Goal: Task Accomplishment & Management: Use online tool/utility

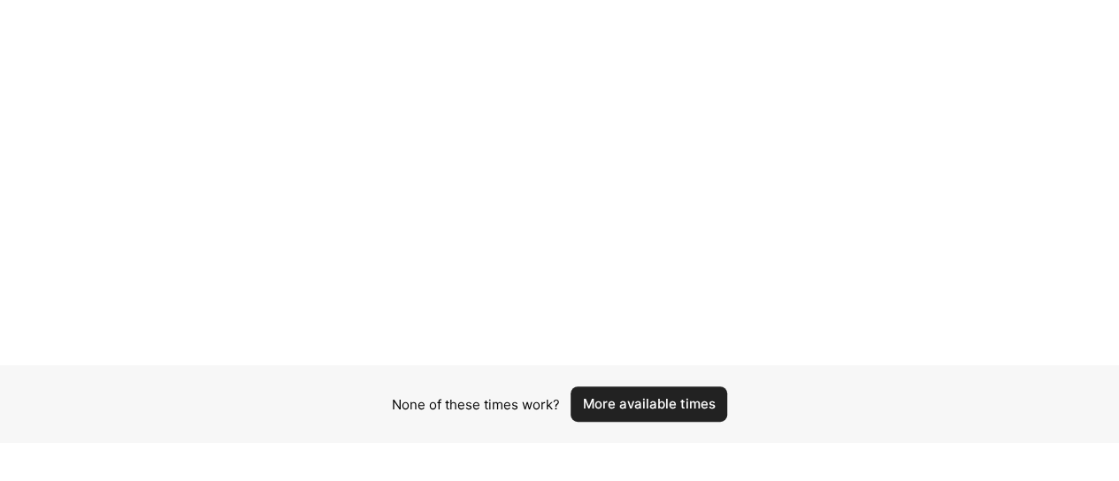
scroll to position [331, 0]
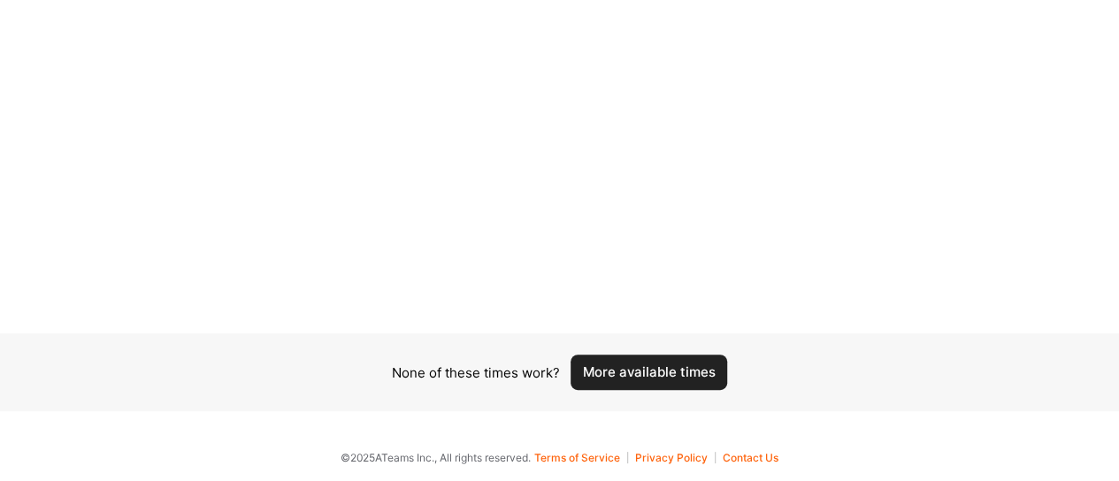
click at [642, 377] on button "More available times" at bounding box center [649, 372] width 157 height 35
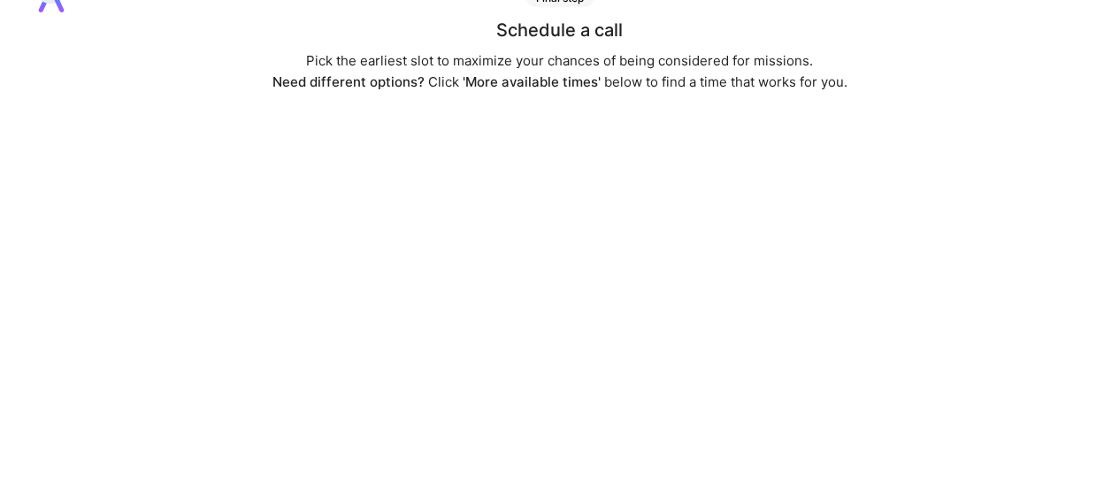
scroll to position [0, 13]
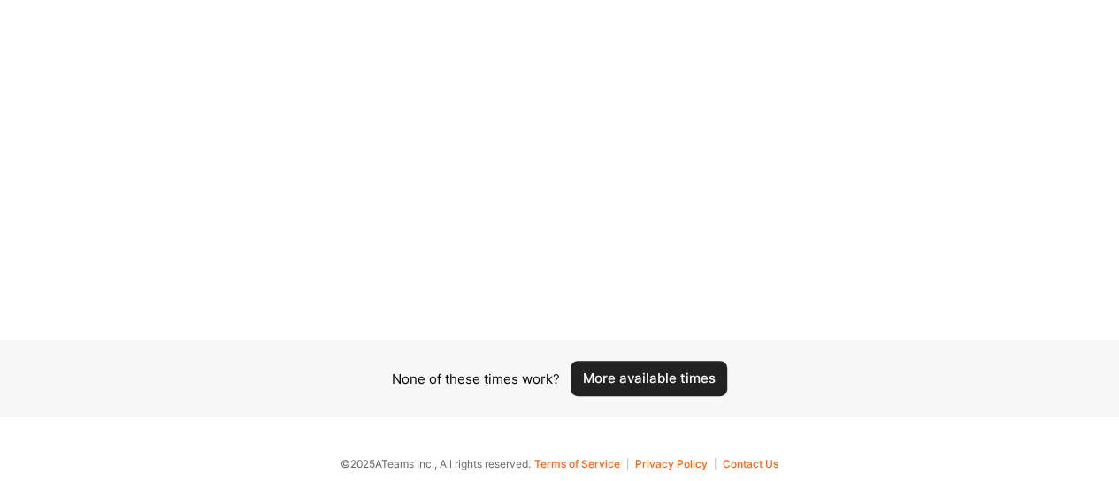
scroll to position [331, 0]
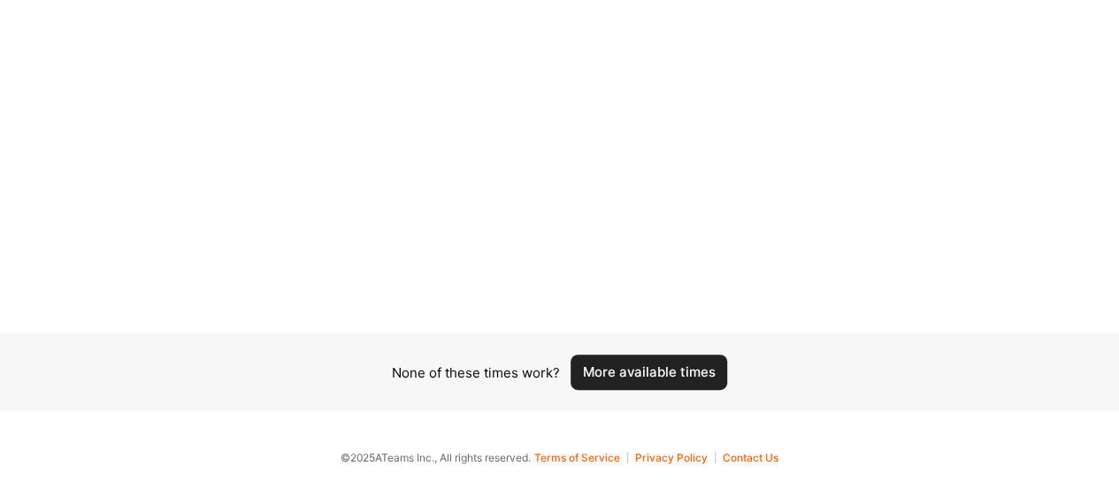
click at [641, 364] on button "More available times" at bounding box center [649, 372] width 157 height 35
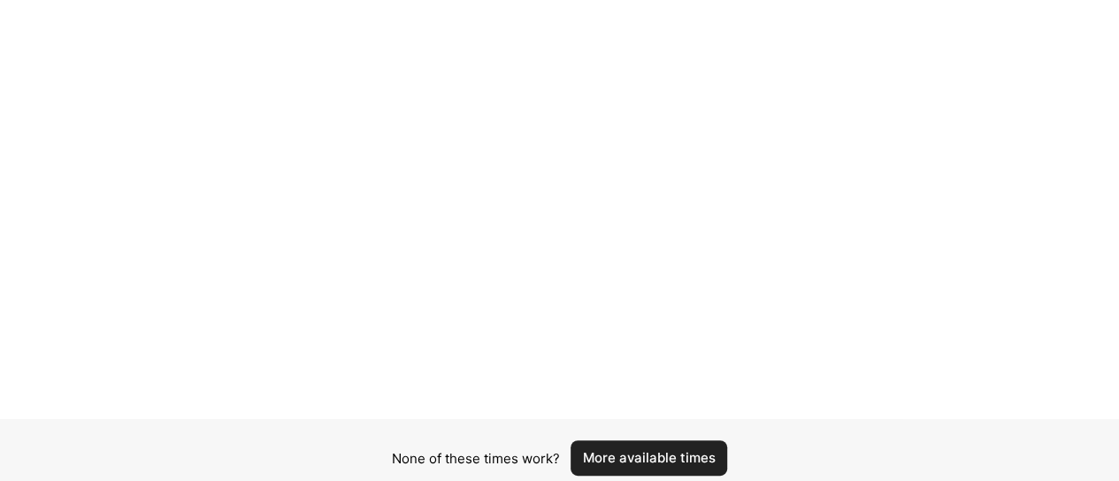
scroll to position [320, 0]
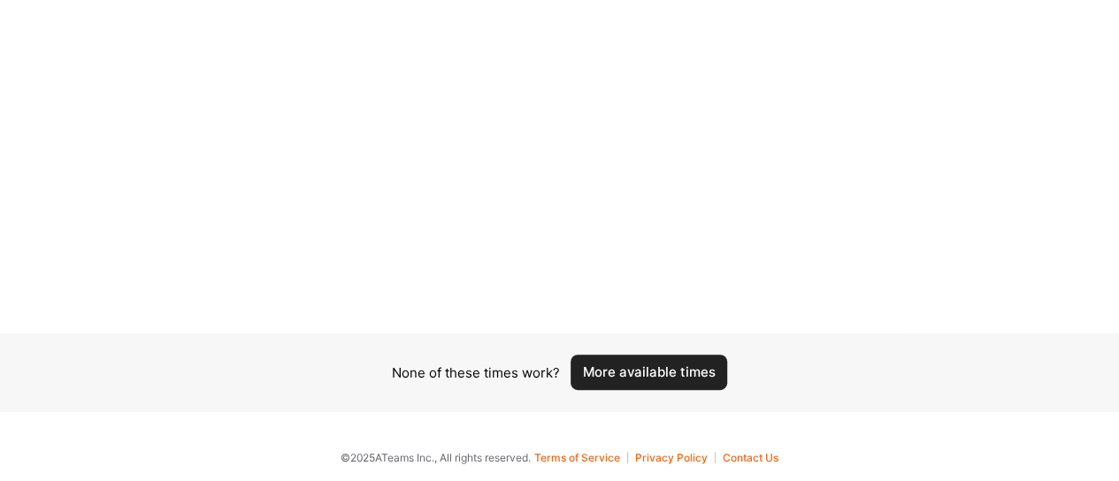
click at [641, 379] on button "More available times" at bounding box center [649, 372] width 157 height 35
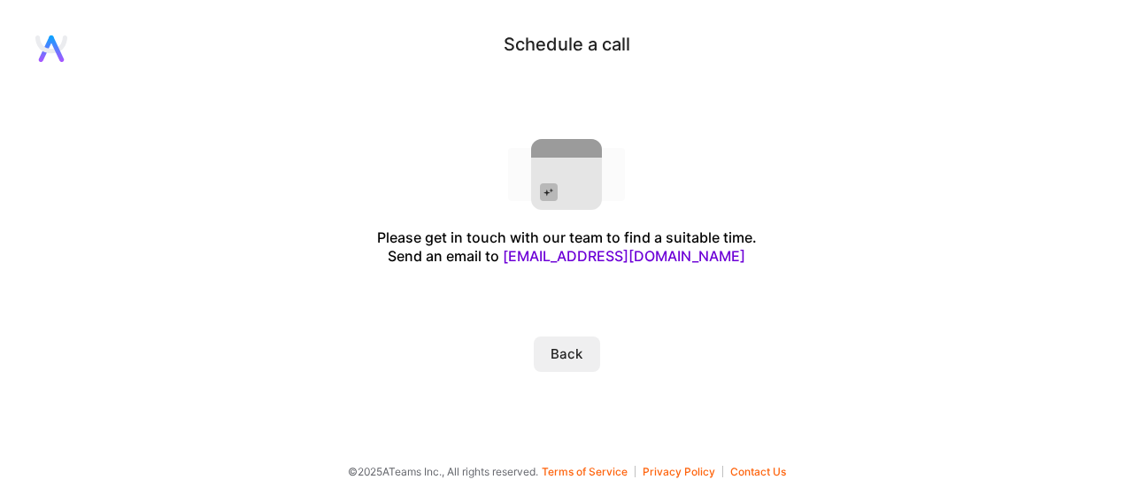
click at [589, 355] on button "Back" at bounding box center [567, 353] width 66 height 35
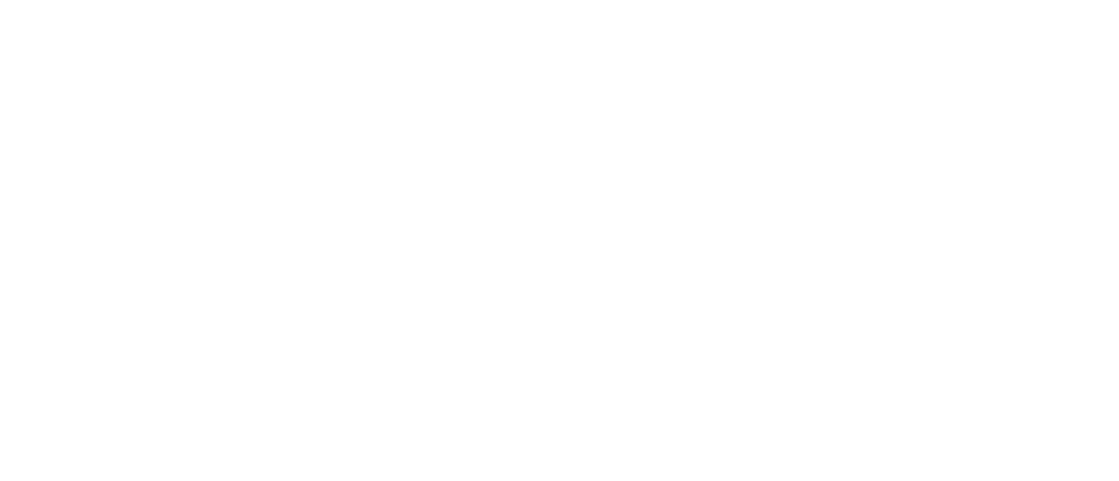
scroll to position [327, 11]
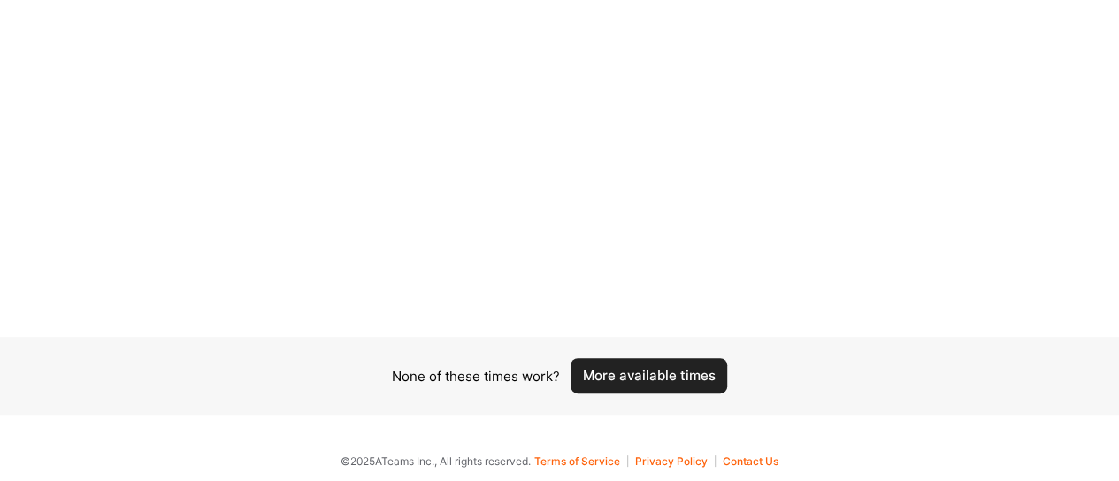
click at [699, 385] on button "More available times" at bounding box center [649, 375] width 157 height 35
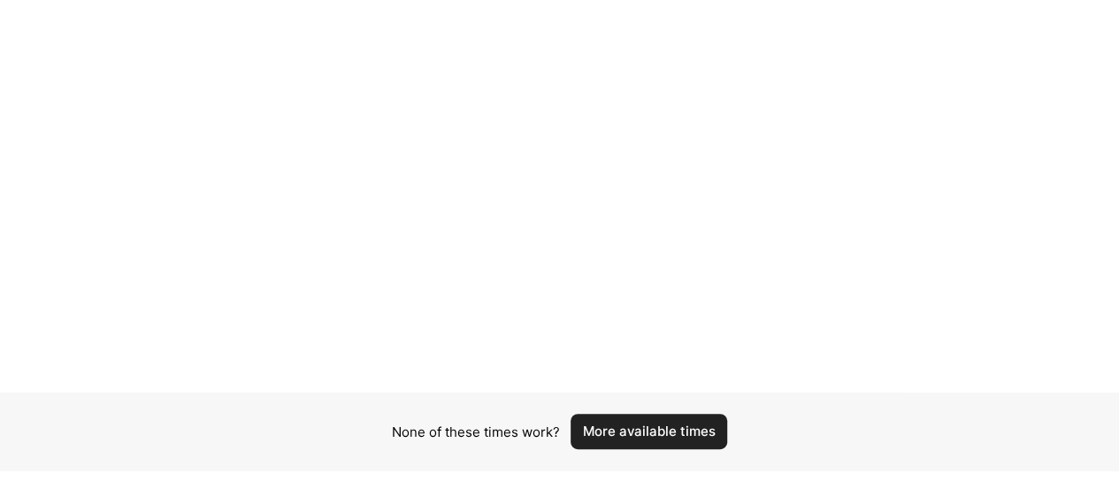
scroll to position [320, 4]
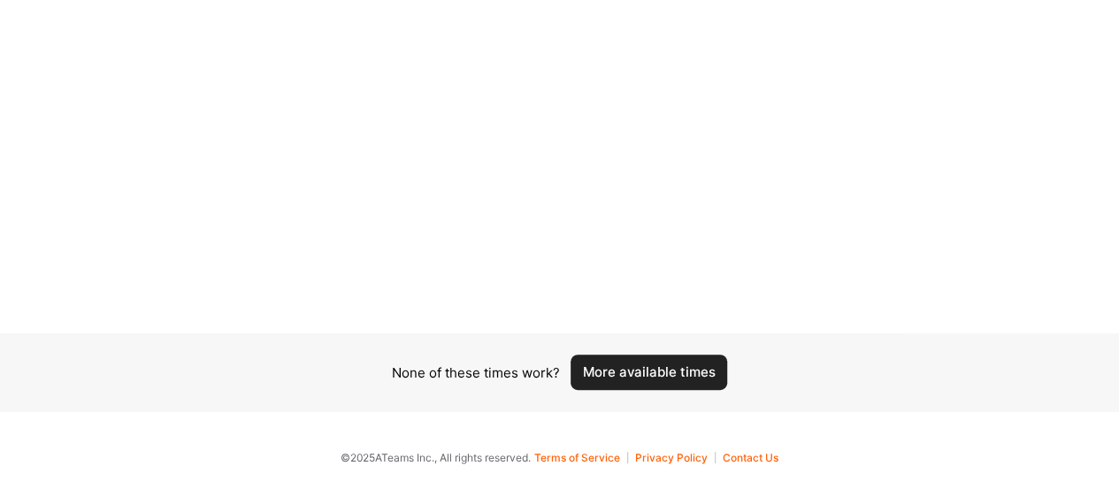
click at [625, 374] on button "More available times" at bounding box center [649, 372] width 157 height 35
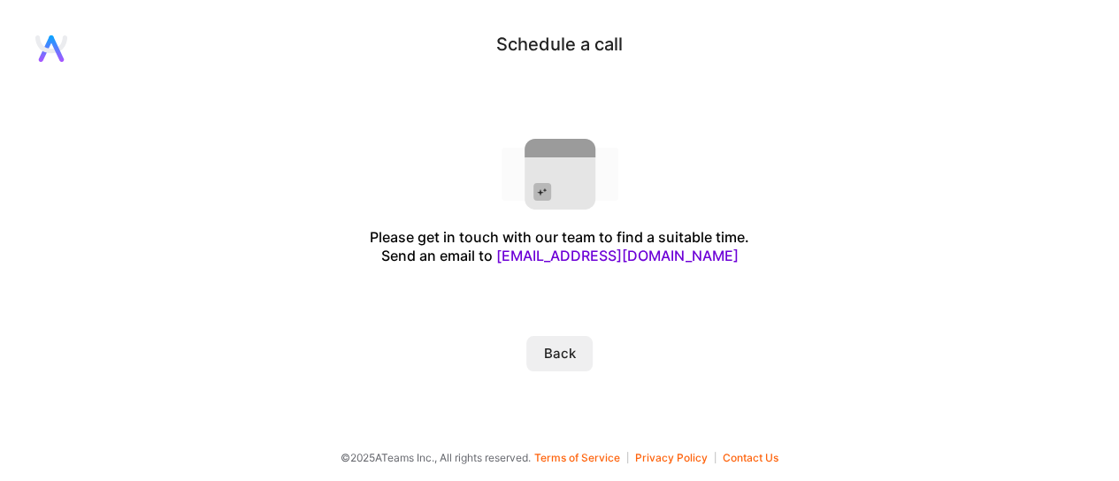
scroll to position [0, 0]
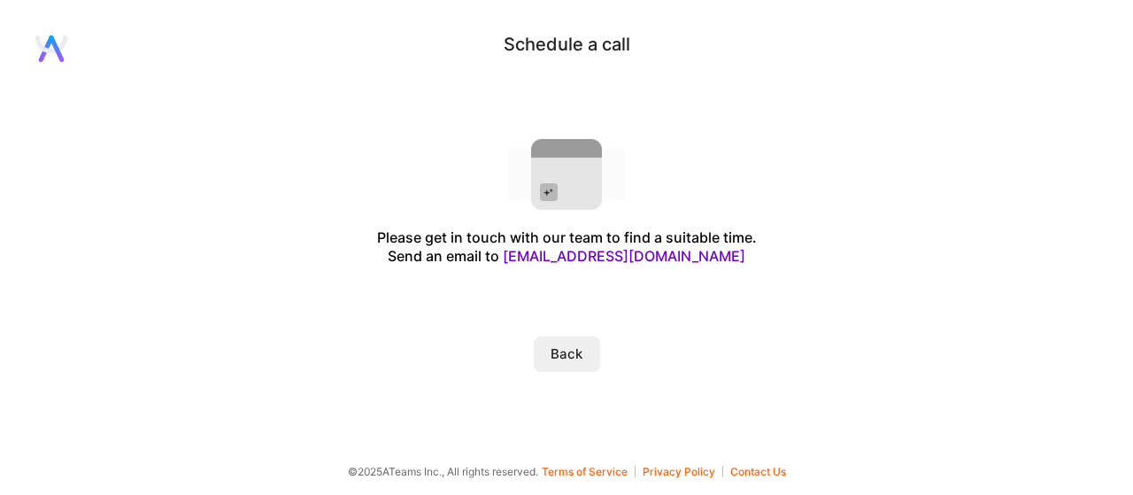
click at [574, 350] on button "Back" at bounding box center [567, 353] width 66 height 35
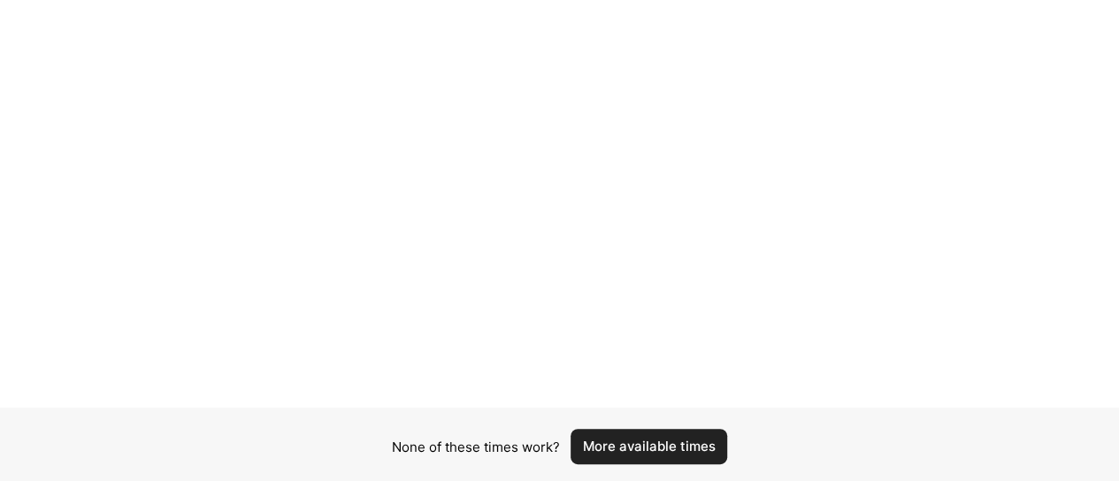
scroll to position [331, 0]
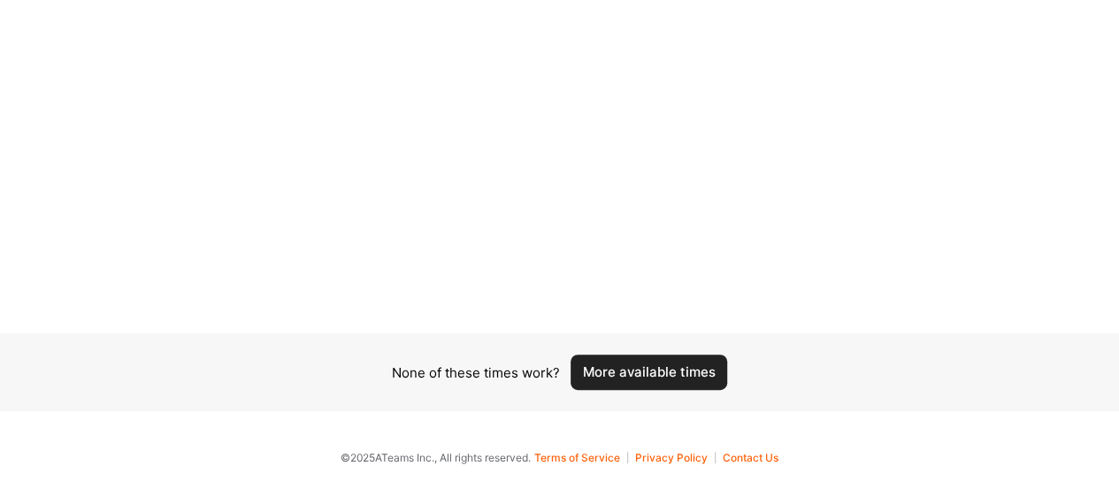
click at [656, 382] on button "More available times" at bounding box center [649, 372] width 157 height 35
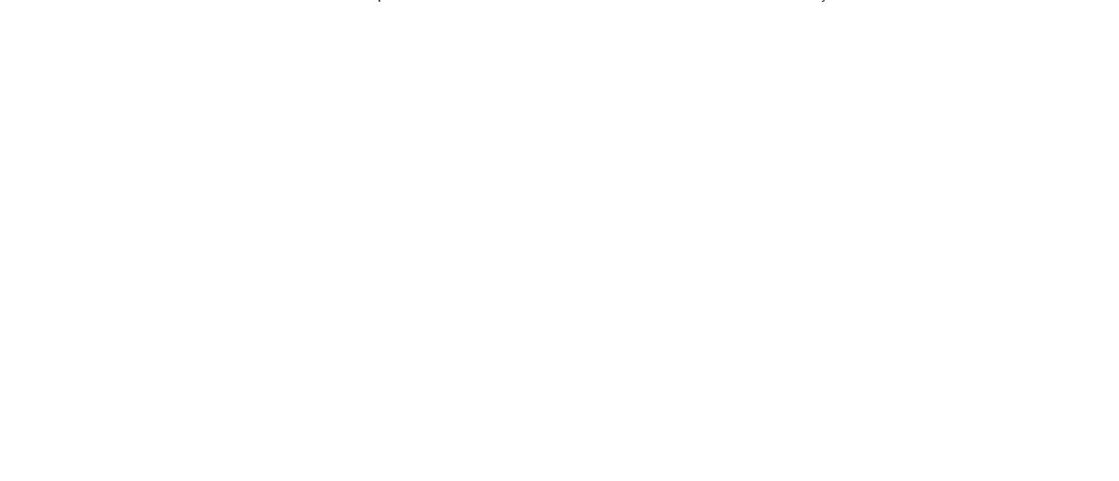
scroll to position [177, 0]
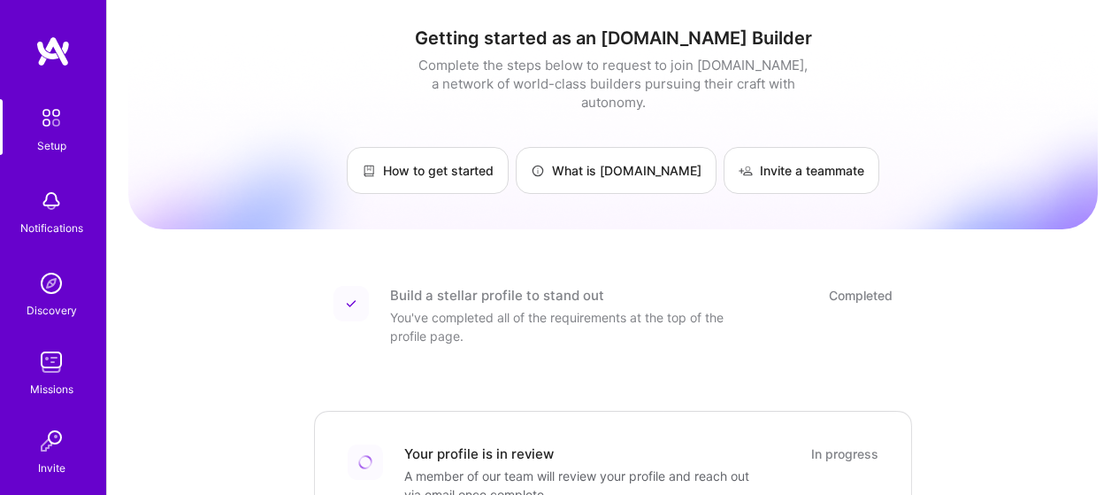
scroll to position [172, 0]
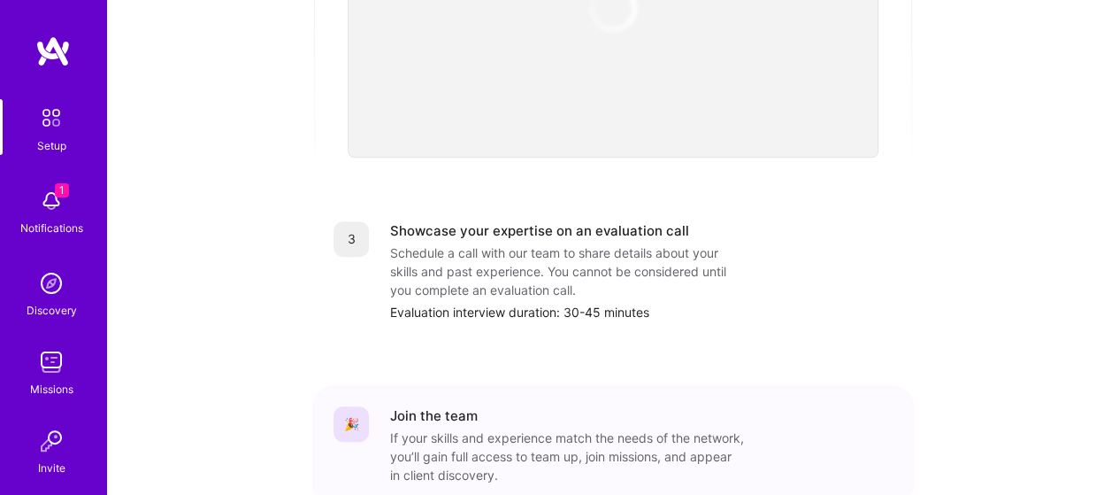
scroll to position [791, 0]
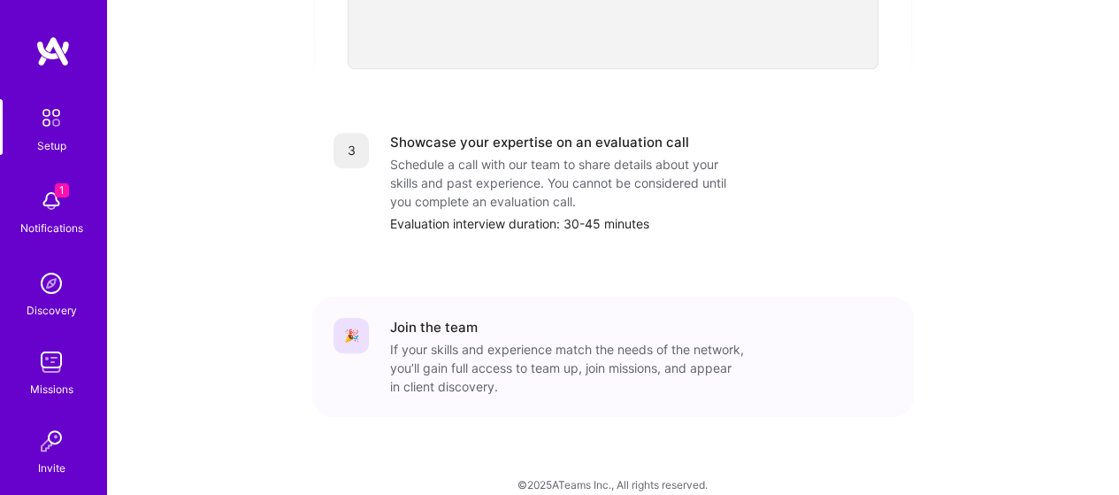
click at [38, 380] on div "Missions" at bounding box center [51, 389] width 43 height 19
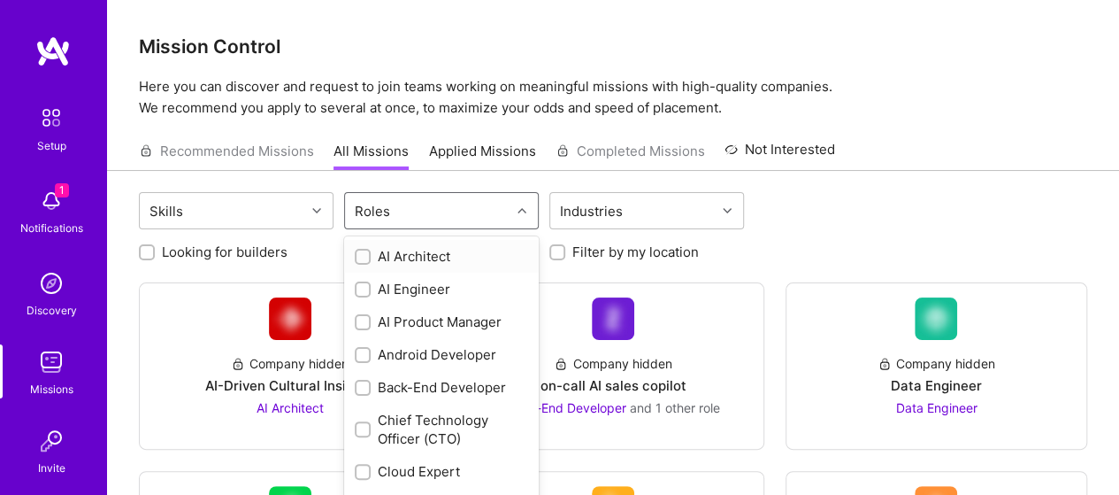
click at [392, 204] on div "Roles" at bounding box center [372, 211] width 44 height 26
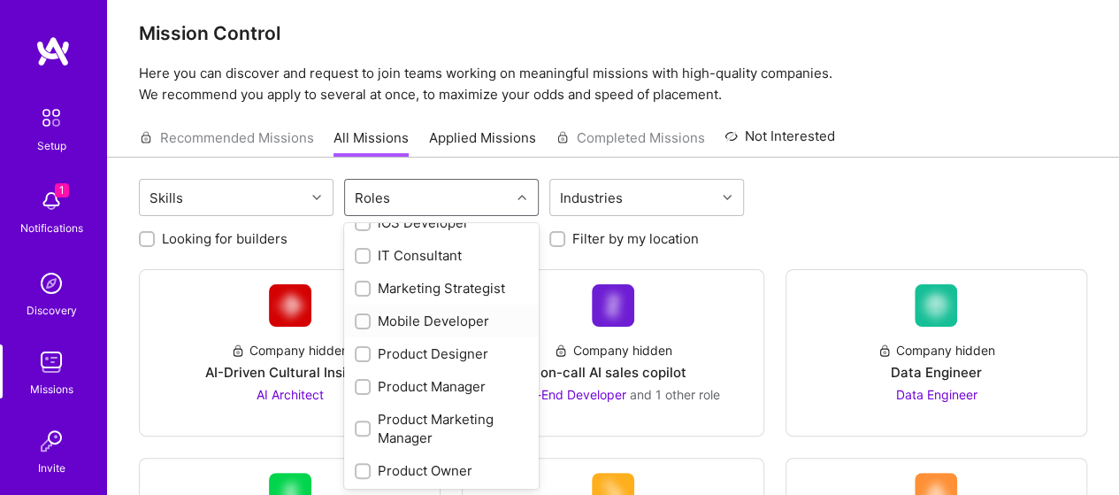
scroll to position [619, 0]
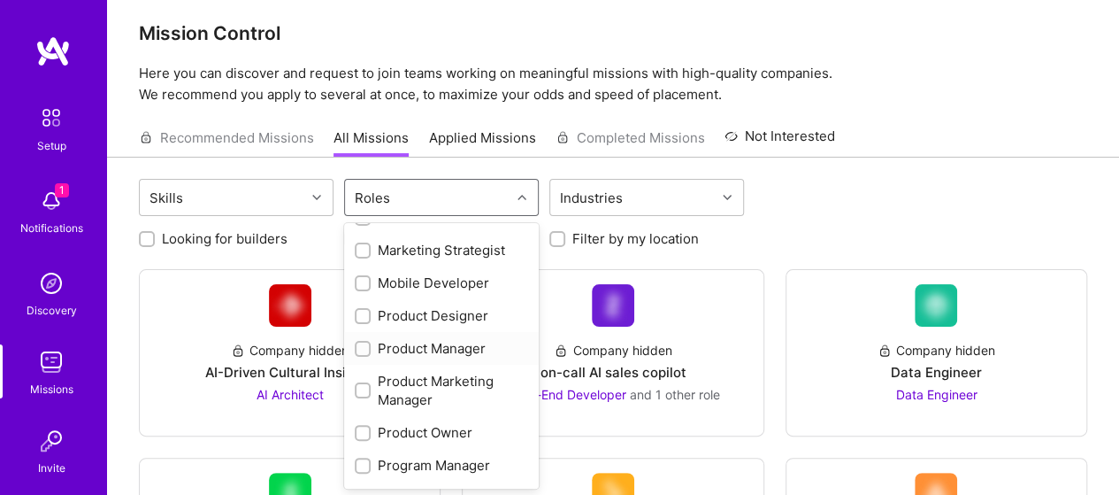
click at [418, 354] on div "Product Manager" at bounding box center [441, 348] width 173 height 19
checkbox input "true"
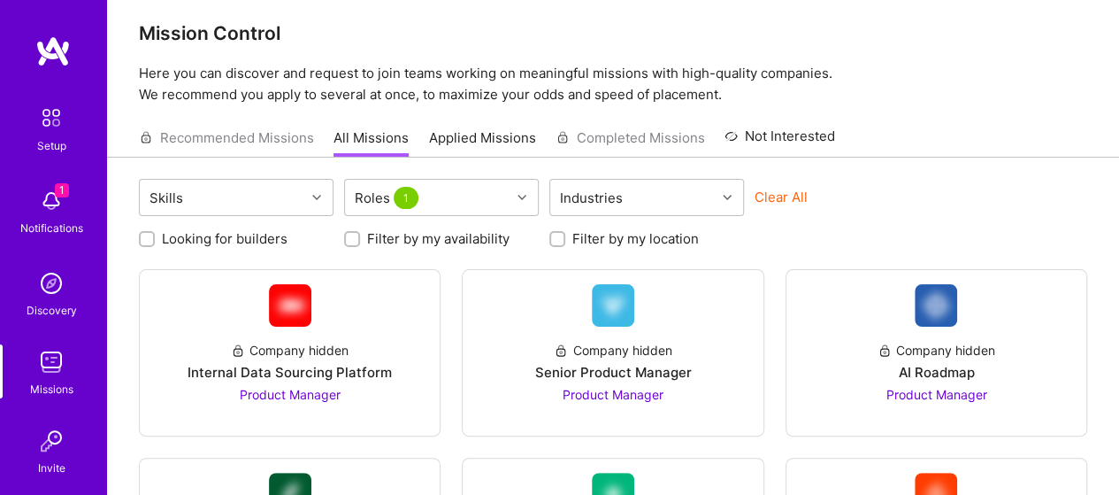
click at [913, 146] on div "Recommended Missions All Missions Applied Missions Completed Missions Not Inter…" at bounding box center [613, 138] width 949 height 38
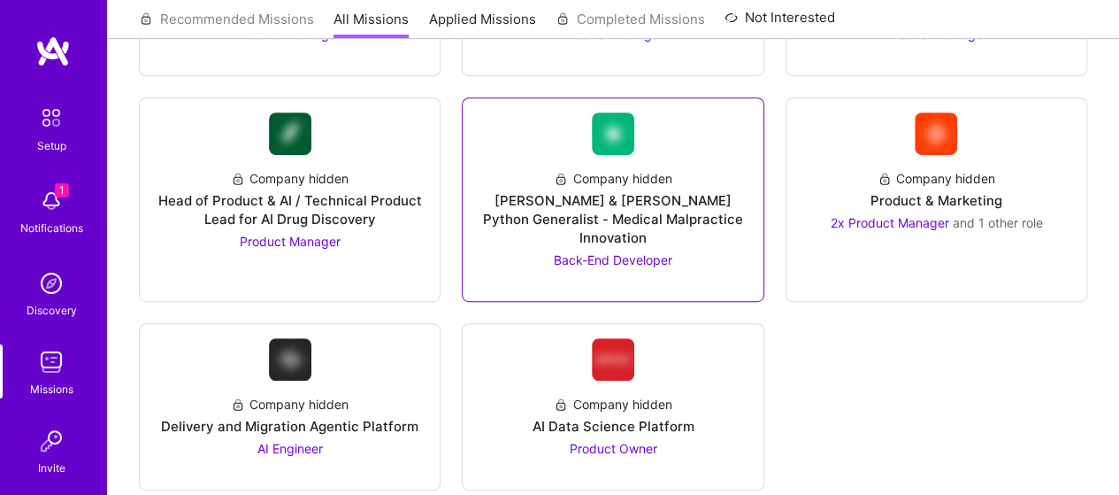
scroll to position [389, 0]
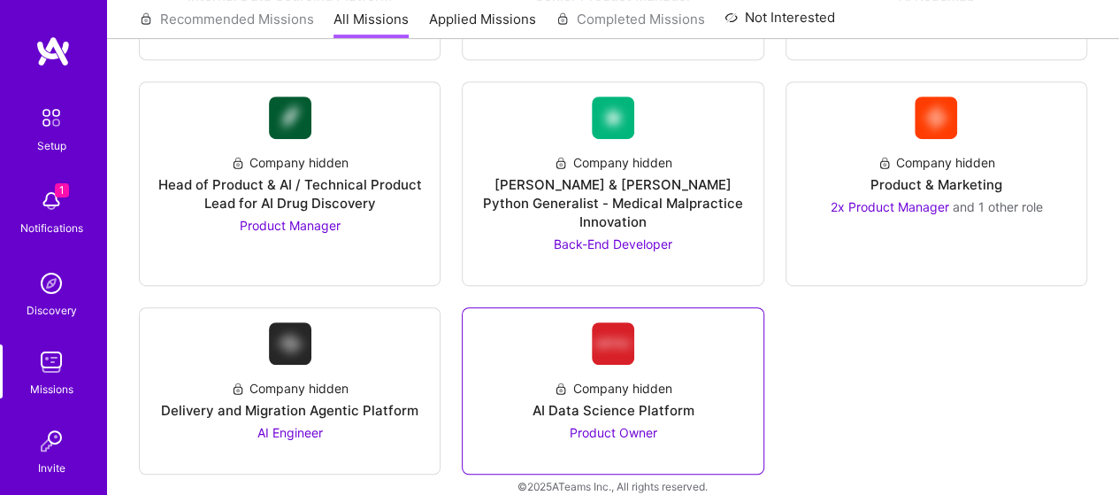
click at [611, 401] on div "AI Data Science Platform" at bounding box center [613, 410] width 162 height 19
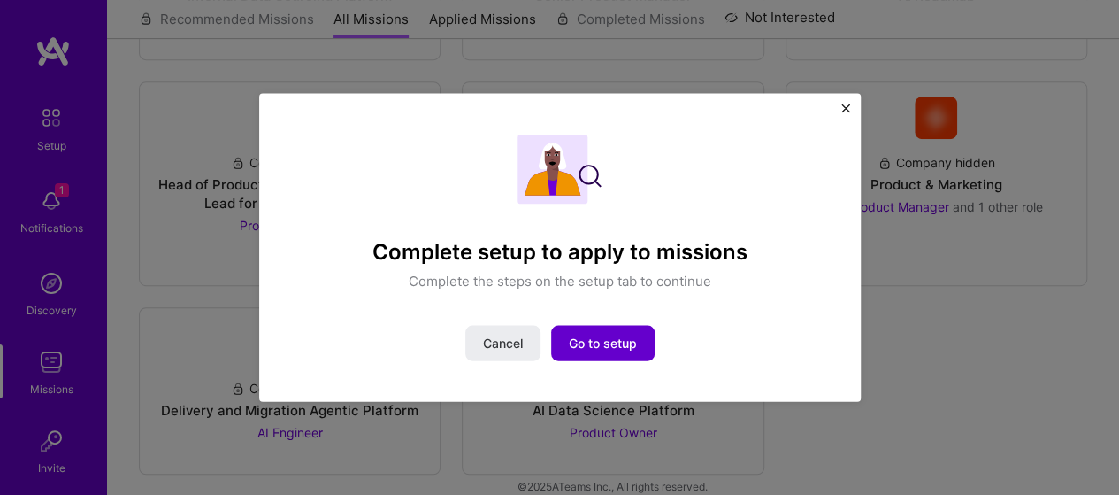
click at [605, 351] on span "Go to setup" at bounding box center [603, 343] width 68 height 18
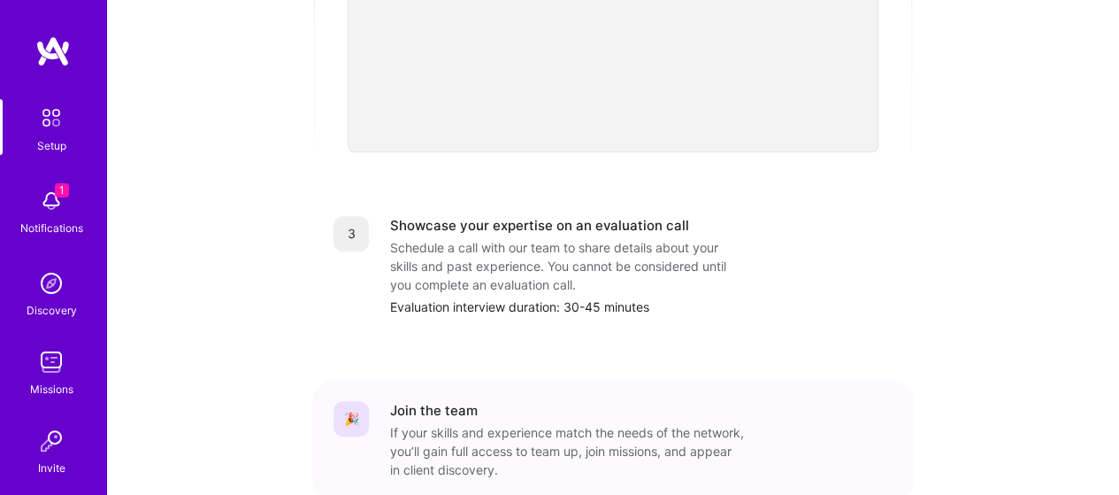
scroll to position [531, 0]
